Goal: Transaction & Acquisition: Purchase product/service

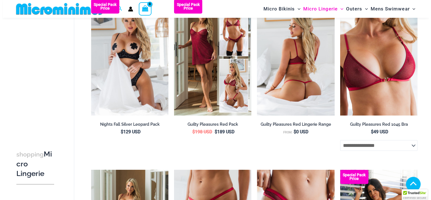
scroll to position [115, 0]
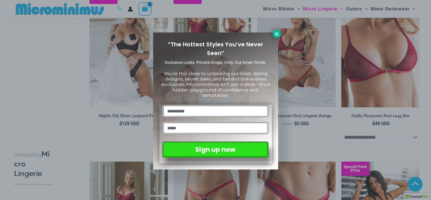
click at [274, 35] on icon at bounding box center [276, 33] width 5 height 5
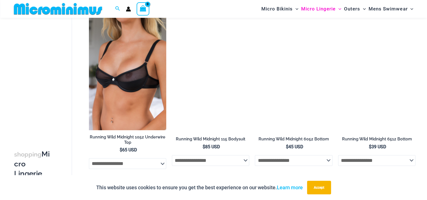
scroll to position [608, 0]
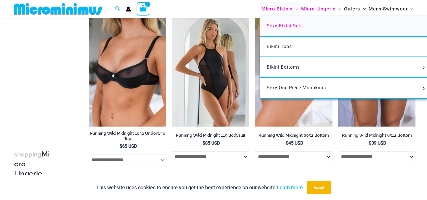
click at [285, 23] on link "Sexy Bikini Sets" at bounding box center [344, 26] width 168 height 21
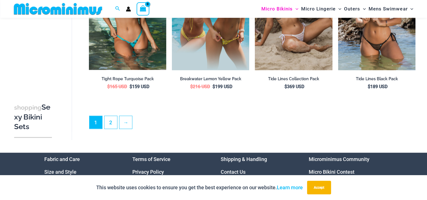
scroll to position [1214, 0]
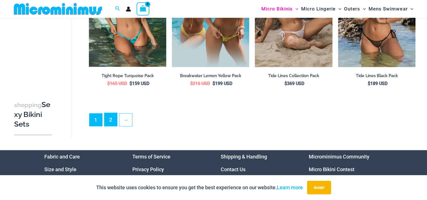
click at [112, 116] on link "2" at bounding box center [110, 119] width 13 height 13
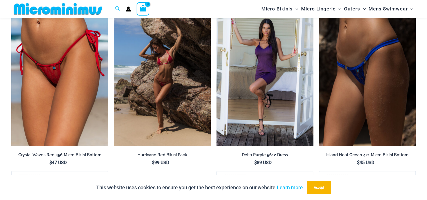
scroll to position [888, 0]
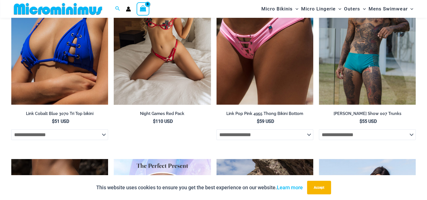
scroll to position [1203, 0]
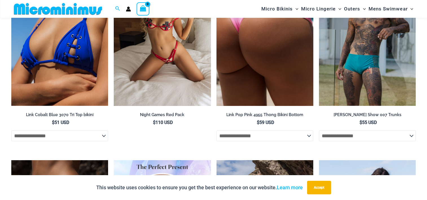
click at [285, 86] on img at bounding box center [264, 33] width 97 height 145
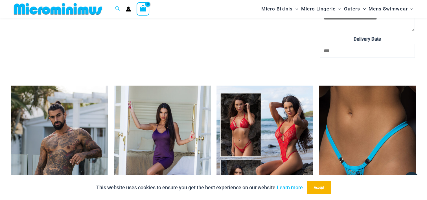
scroll to position [1231, 0]
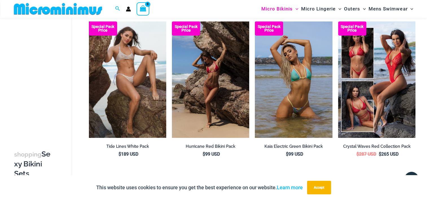
scroll to position [39, 0]
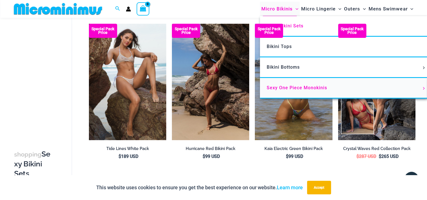
click at [292, 88] on span "Sexy One Piece Monokinis" at bounding box center [297, 87] width 60 height 5
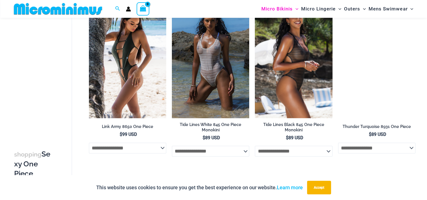
scroll to position [584, 0]
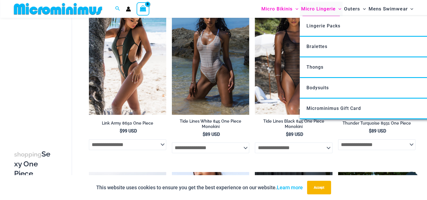
click at [325, 6] on span "Micro Lingerie" at bounding box center [318, 9] width 34 height 14
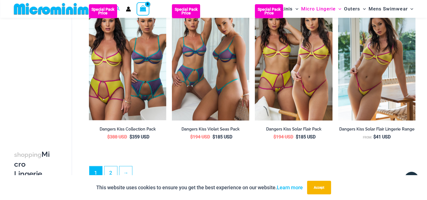
scroll to position [1295, 0]
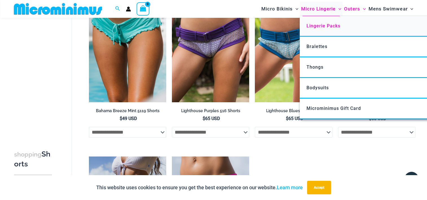
scroll to position [70, 0]
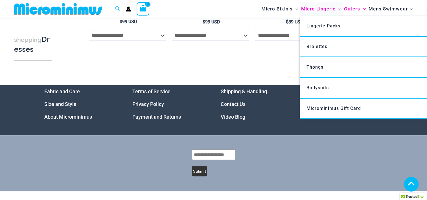
scroll to position [528, 0]
